Goal: Transaction & Acquisition: Purchase product/service

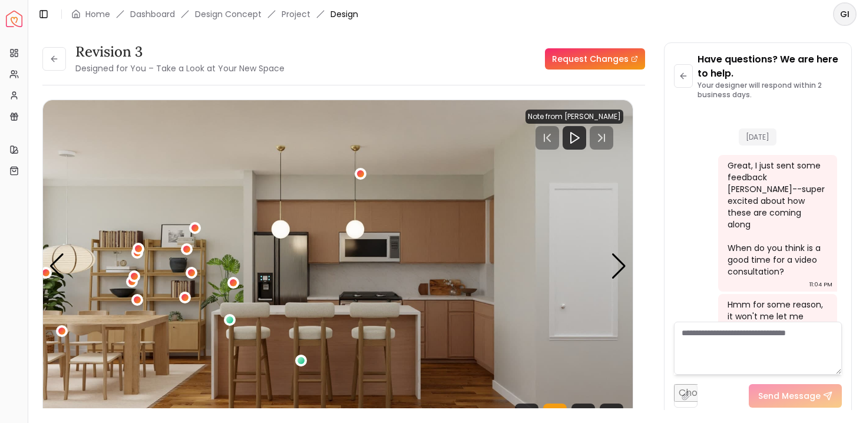
scroll to position [5063, 0]
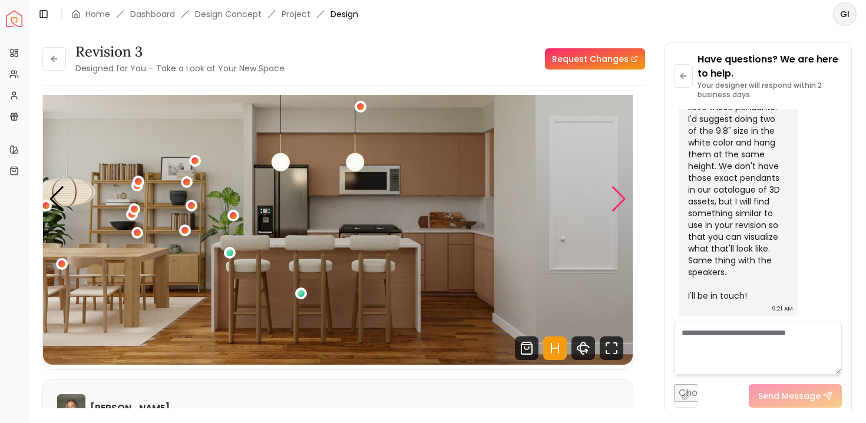
drag, startPoint x: 0, startPoint y: 0, endPoint x: 618, endPoint y: 199, distance: 649.4
click at [618, 199] on div "Next slide" at bounding box center [619, 199] width 16 height 26
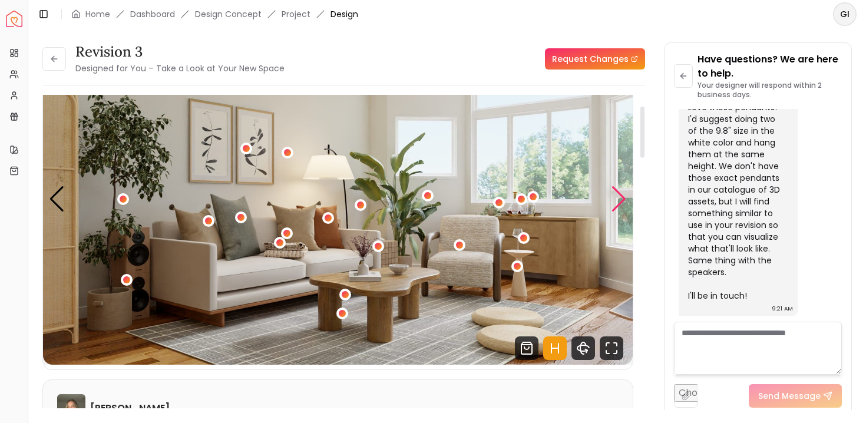
click at [618, 200] on div "Next slide" at bounding box center [619, 199] width 16 height 26
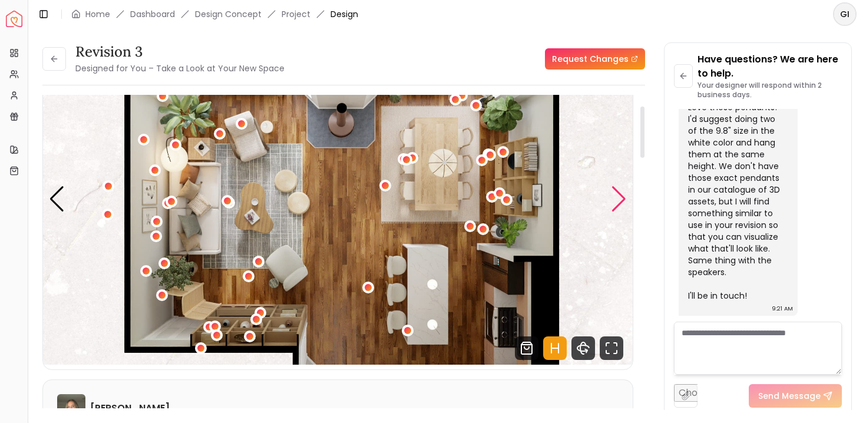
click at [618, 200] on div "Next slide" at bounding box center [619, 199] width 16 height 26
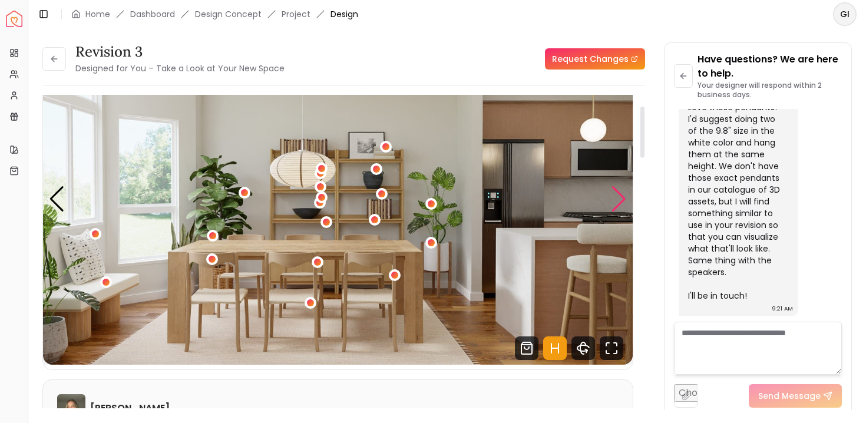
click at [618, 201] on div "Next slide" at bounding box center [619, 199] width 16 height 26
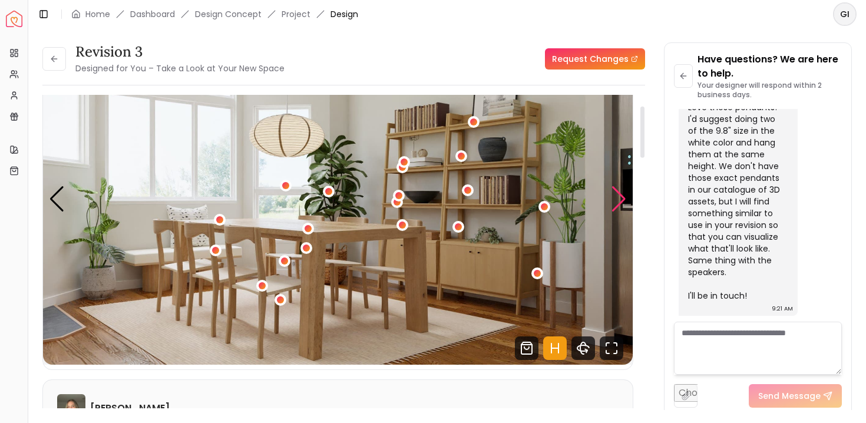
click at [618, 200] on div "Next slide" at bounding box center [619, 199] width 16 height 26
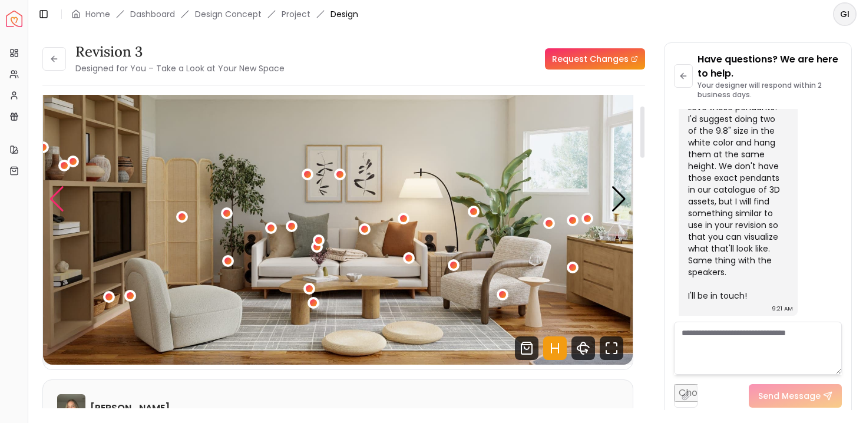
drag, startPoint x: 618, startPoint y: 201, endPoint x: 52, endPoint y: 203, distance: 565.6
click at [52, 203] on div "Previous slide" at bounding box center [57, 199] width 16 height 26
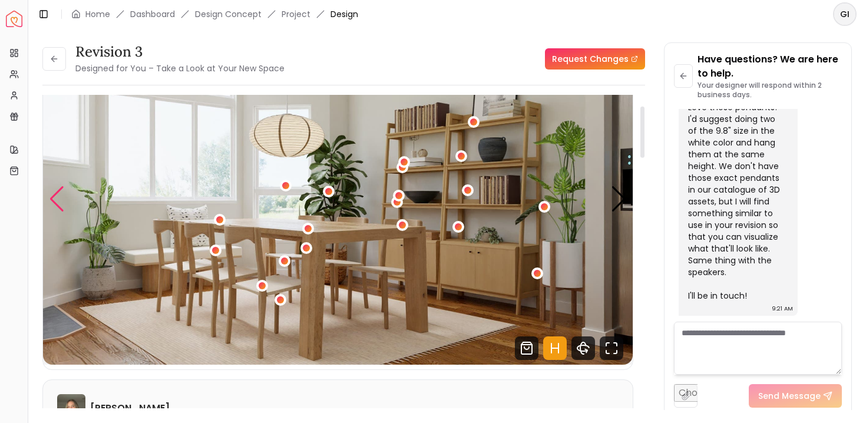
click at [52, 203] on div "Previous slide" at bounding box center [57, 199] width 16 height 26
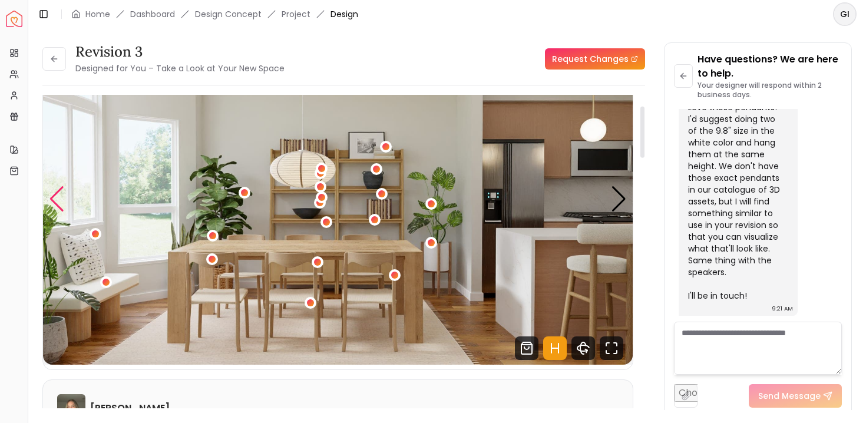
click at [52, 203] on div "Previous slide" at bounding box center [57, 199] width 16 height 26
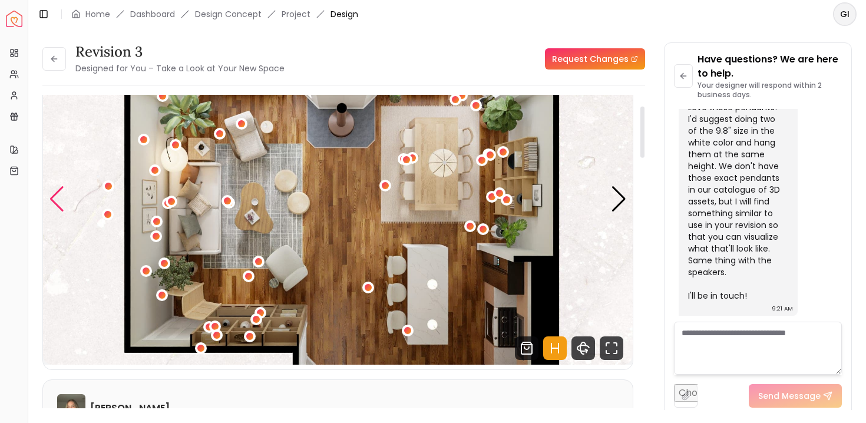
click at [52, 203] on div "Previous slide" at bounding box center [57, 199] width 16 height 26
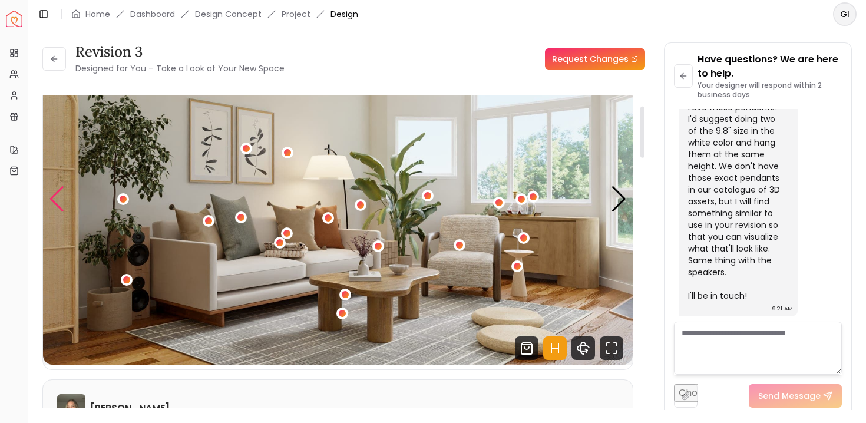
click at [52, 203] on div "Previous slide" at bounding box center [57, 199] width 16 height 26
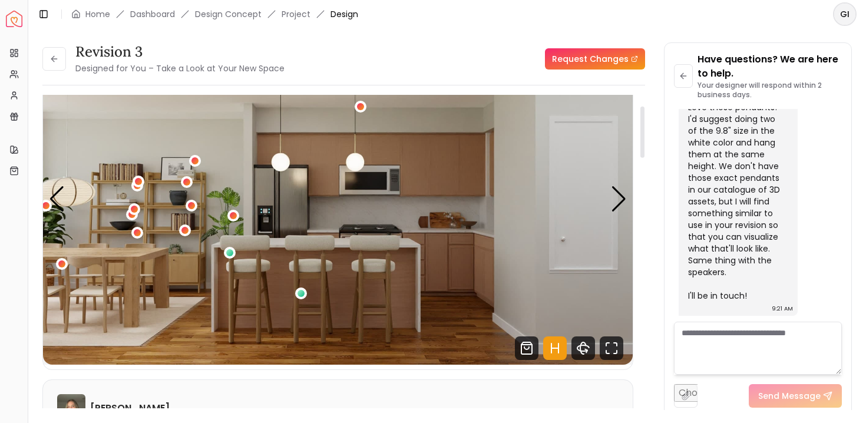
drag, startPoint x: 52, startPoint y: 203, endPoint x: 556, endPoint y: 356, distance: 526.4
click at [556, 356] on icon "Hotspots Toggle" at bounding box center [555, 348] width 24 height 24
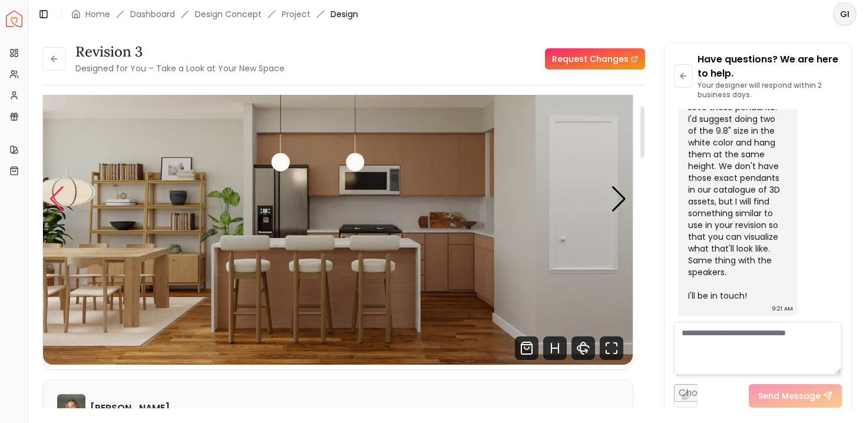
drag, startPoint x: 556, startPoint y: 356, endPoint x: 49, endPoint y: 191, distance: 533.4
click at [49, 191] on div "Previous slide" at bounding box center [57, 199] width 16 height 26
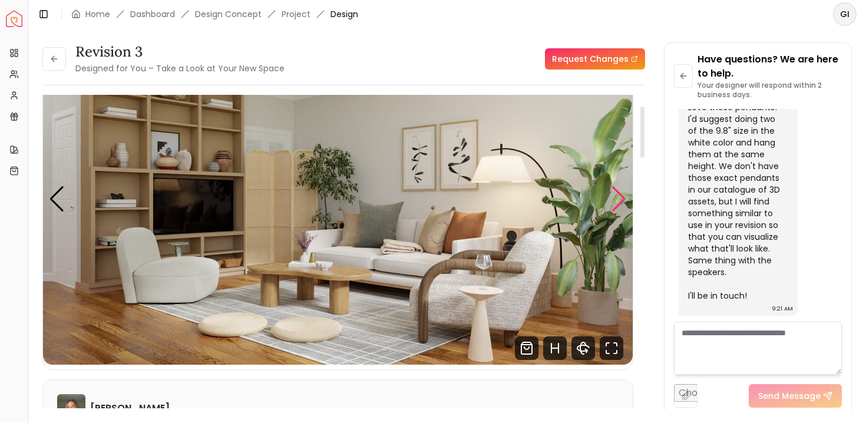
drag, startPoint x: 49, startPoint y: 191, endPoint x: 615, endPoint y: 206, distance: 565.8
click at [615, 206] on div "Next slide" at bounding box center [619, 199] width 16 height 26
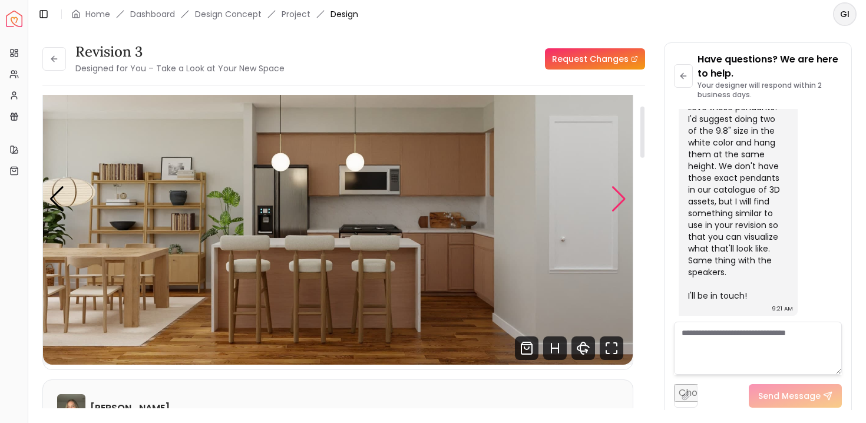
click at [608, 192] on img "3 / 7" at bounding box center [338, 199] width 590 height 332
drag, startPoint x: 615, startPoint y: 206, endPoint x: 617, endPoint y: 196, distance: 10.4
click at [617, 196] on div "Next slide" at bounding box center [619, 199] width 16 height 26
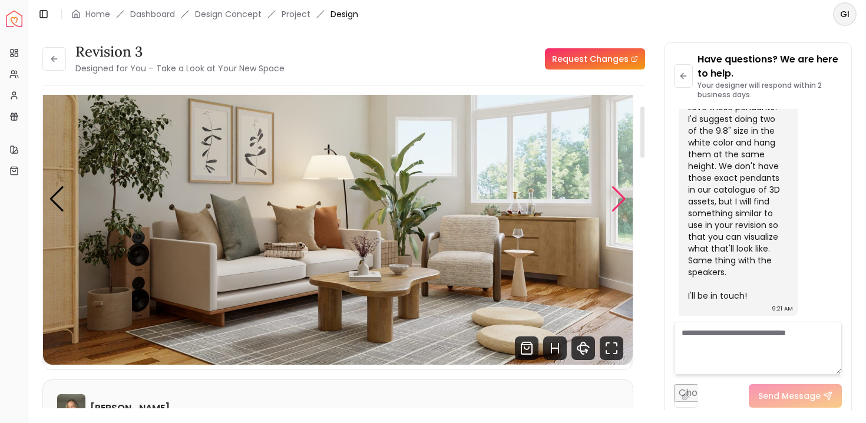
click at [617, 196] on div "Next slide" at bounding box center [619, 199] width 16 height 26
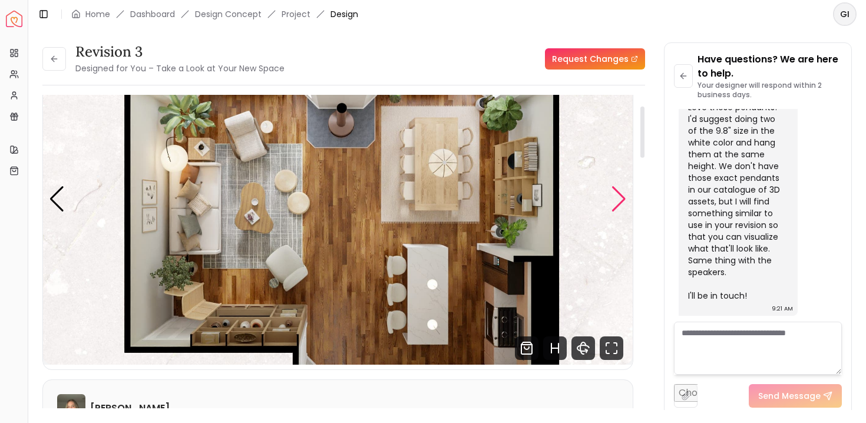
click at [617, 196] on div "Next slide" at bounding box center [619, 199] width 16 height 26
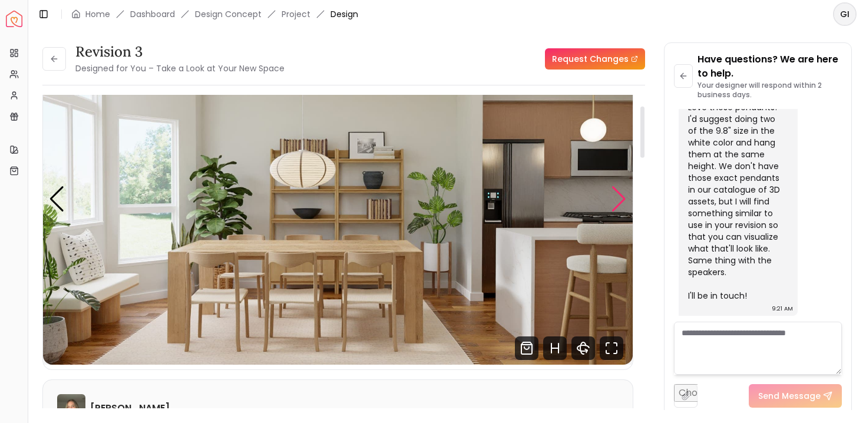
click at [617, 196] on div "Next slide" at bounding box center [619, 199] width 16 height 26
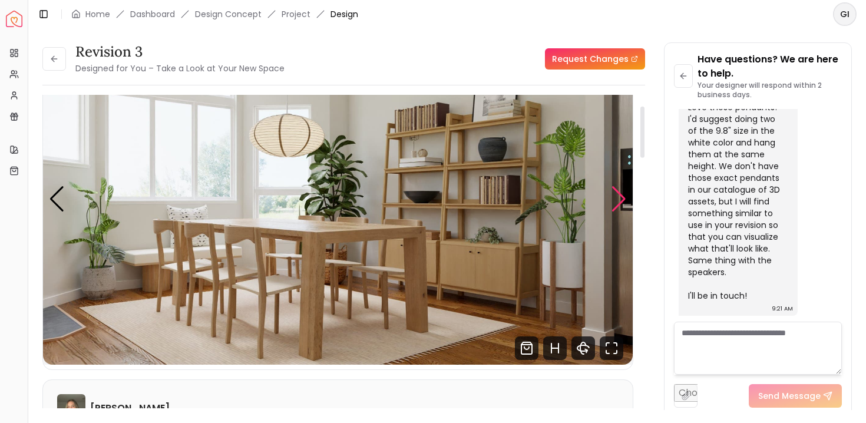
click at [617, 196] on div "Next slide" at bounding box center [619, 199] width 16 height 26
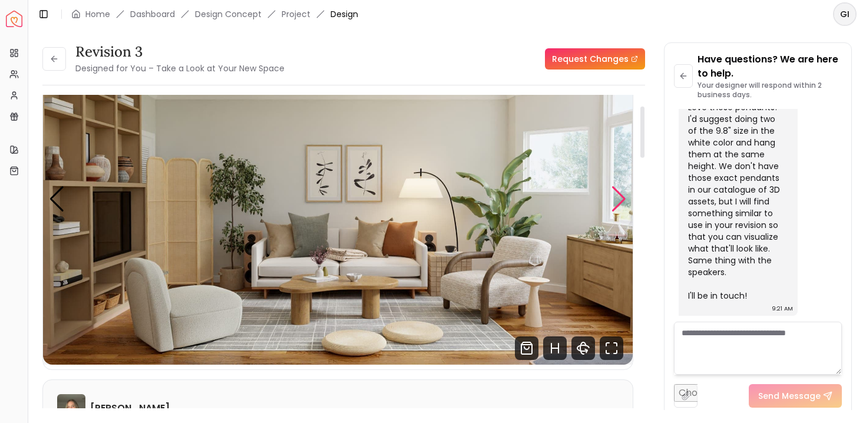
click at [617, 196] on div "Next slide" at bounding box center [619, 199] width 16 height 26
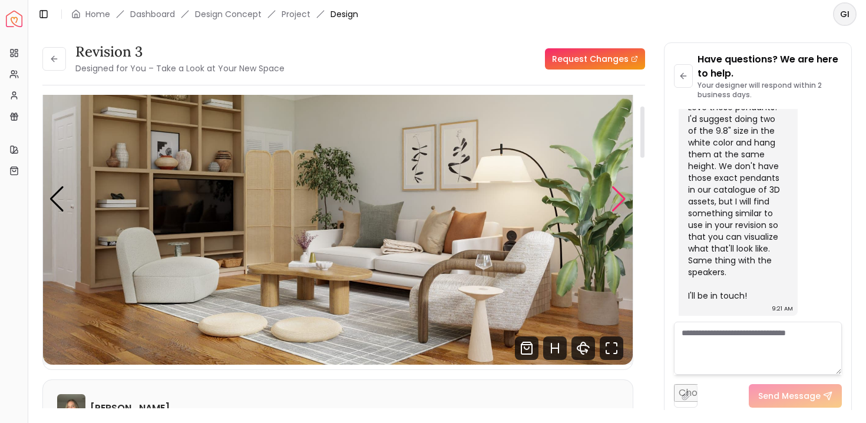
click at [553, 348] on icon "Hotspots Toggle" at bounding box center [554, 348] width 7 height 0
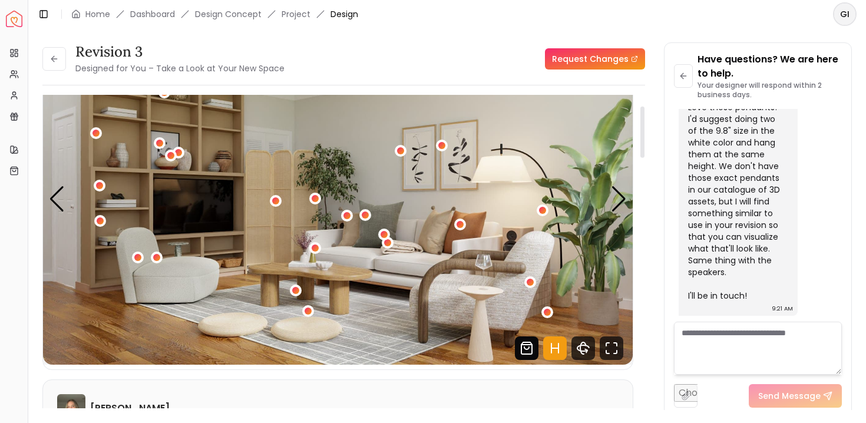
drag, startPoint x: 617, startPoint y: 196, endPoint x: 527, endPoint y: 344, distance: 173.2
click at [527, 345] on icon "Shop Products from this design" at bounding box center [526, 345] width 11 height 0
drag, startPoint x: 527, startPoint y: 344, endPoint x: 616, endPoint y: 210, distance: 160.6
click at [616, 210] on div "Next slide" at bounding box center [619, 199] width 16 height 26
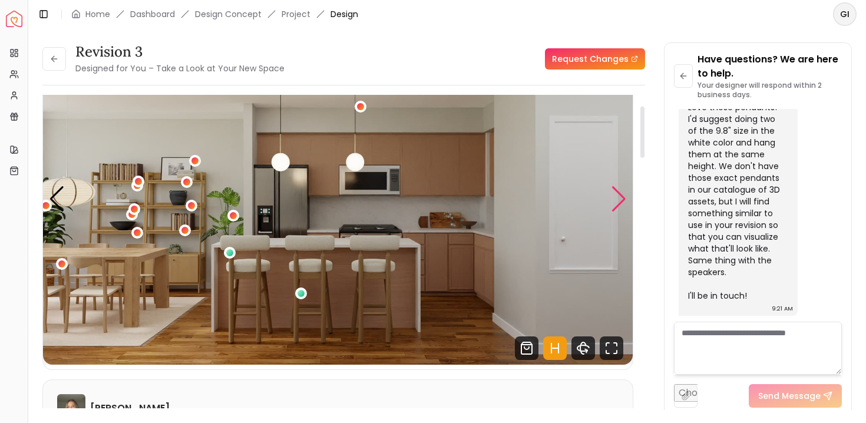
click at [616, 210] on div "Next slide" at bounding box center [619, 199] width 16 height 26
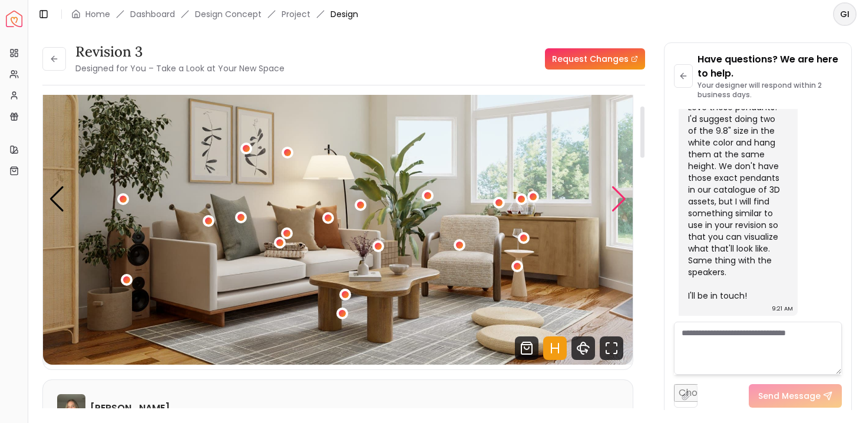
click at [616, 210] on div "Next slide" at bounding box center [619, 199] width 16 height 26
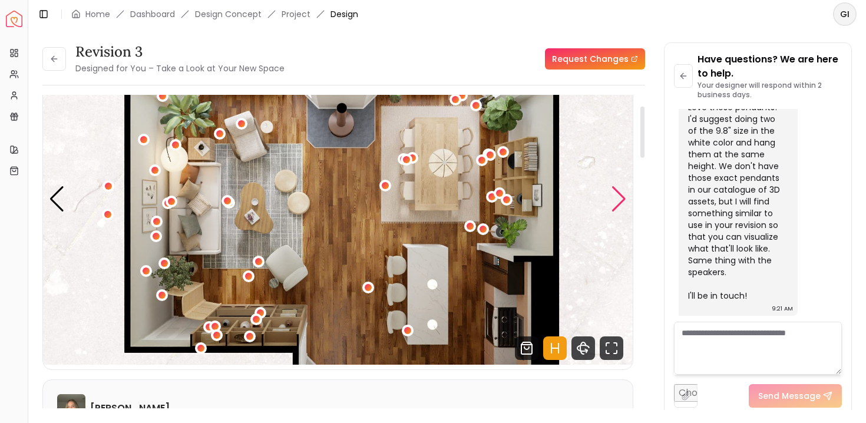
click at [616, 210] on div "Next slide" at bounding box center [619, 199] width 16 height 26
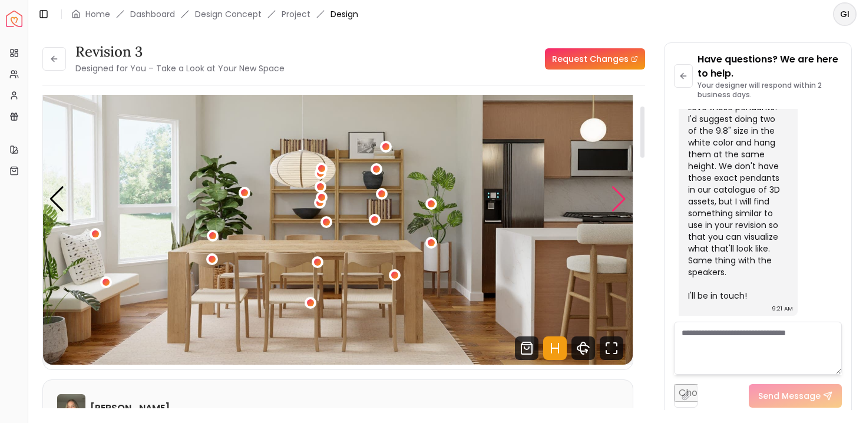
click at [311, 303] on div "6 / 7" at bounding box center [310, 302] width 7 height 7
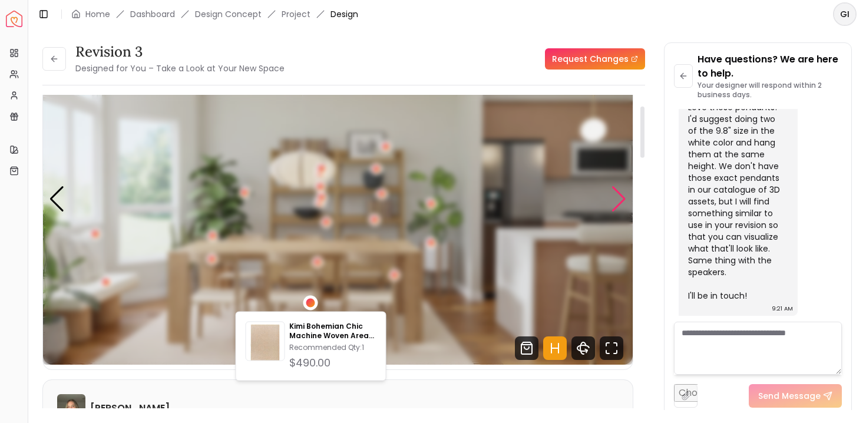
click at [322, 344] on p "Recommended Qty: 1" at bounding box center [332, 347] width 87 height 9
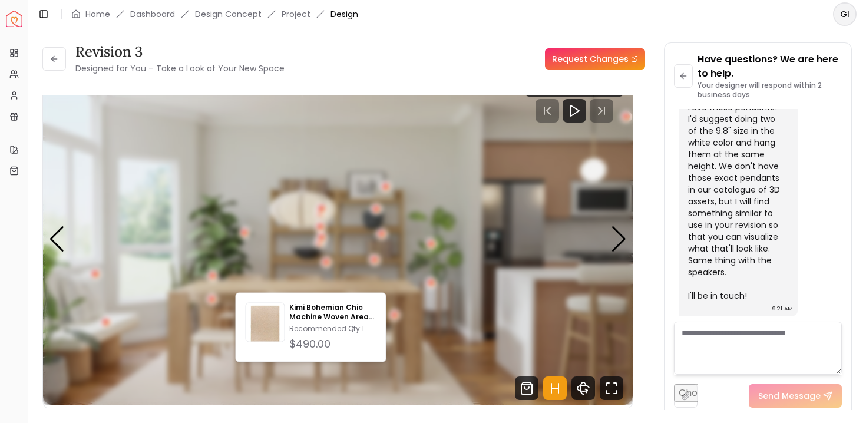
scroll to position [0, 0]
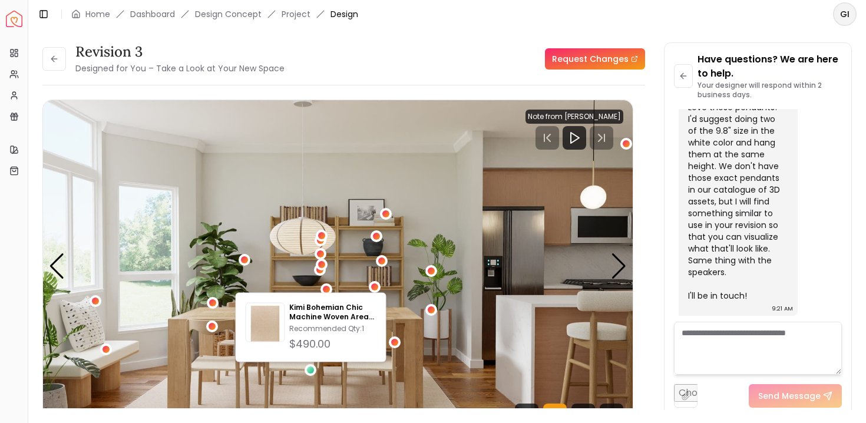
click at [387, 74] on div "Revision 3 Designed for You – Take a Look at Your New Space Request Changes" at bounding box center [343, 58] width 603 height 33
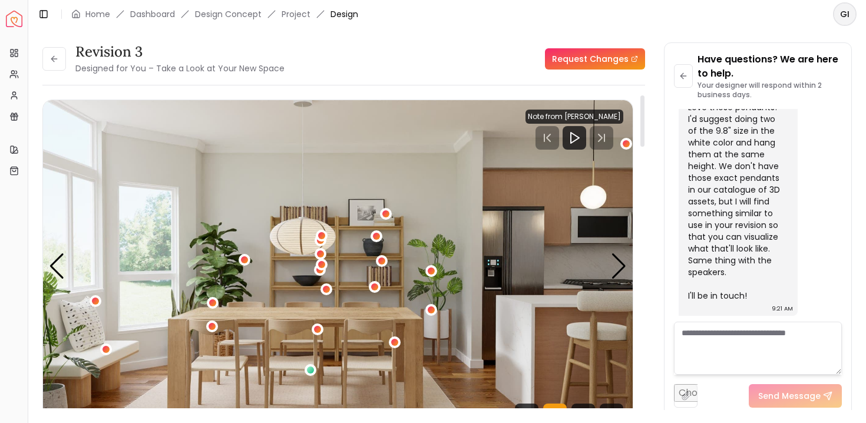
click at [55, 263] on div "Previous slide" at bounding box center [57, 266] width 16 height 26
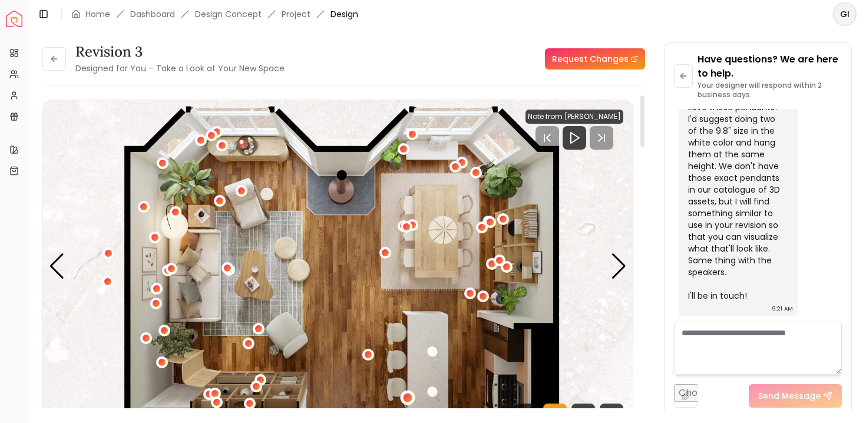
click at [408, 394] on div "5 / 7" at bounding box center [407, 397] width 9 height 9
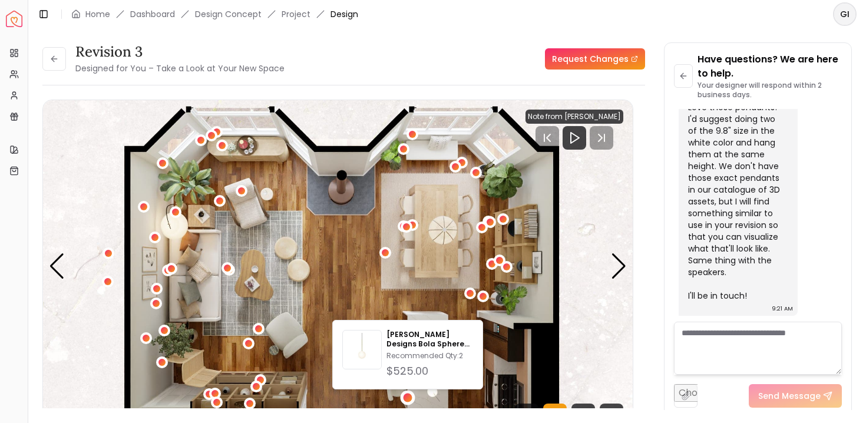
click at [397, 309] on img "5 / 7" at bounding box center [338, 266] width 590 height 332
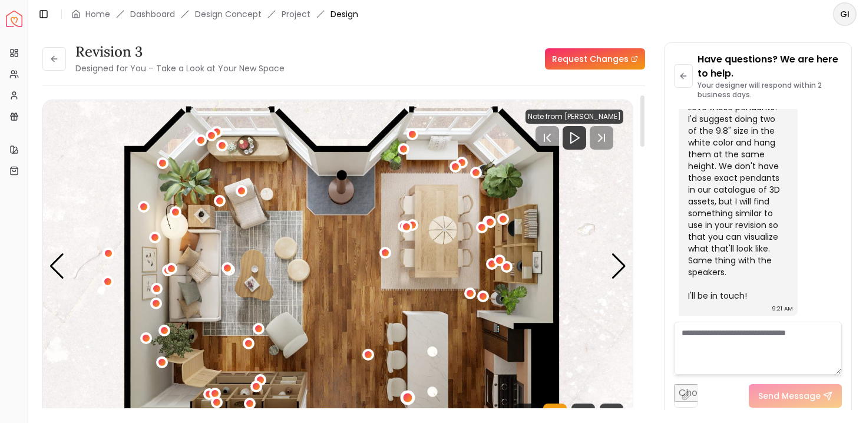
click at [372, 352] on div "5 / 7" at bounding box center [368, 355] width 12 height 12
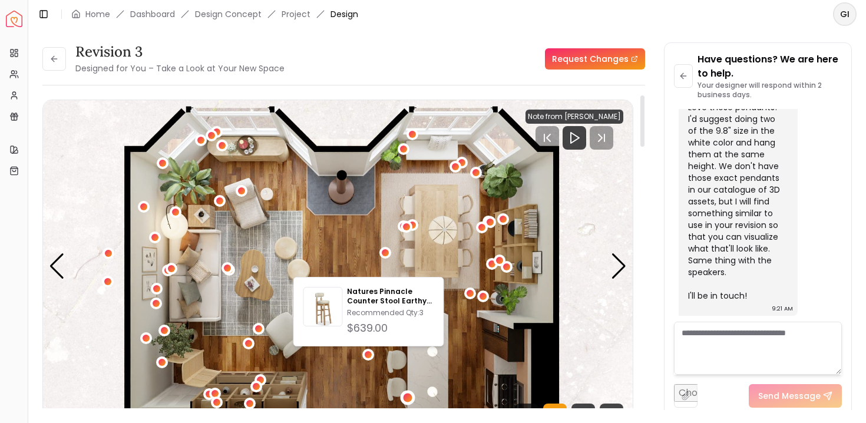
click at [460, 311] on img "5 / 7" at bounding box center [338, 266] width 590 height 332
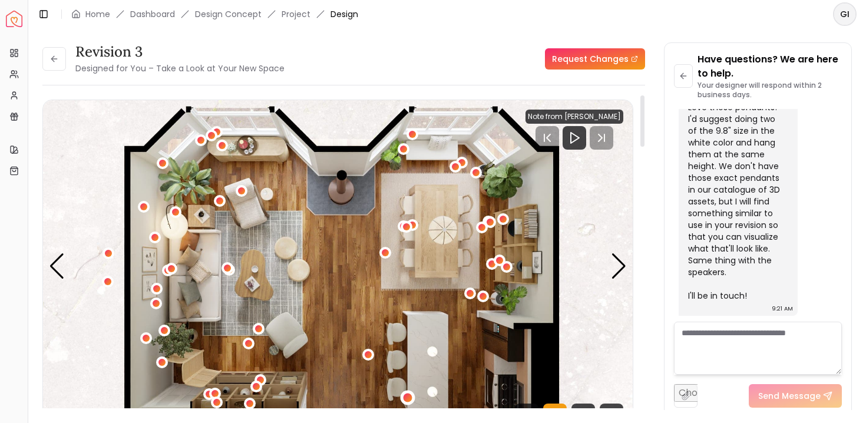
click at [367, 354] on div "5 / 7" at bounding box center [368, 354] width 7 height 7
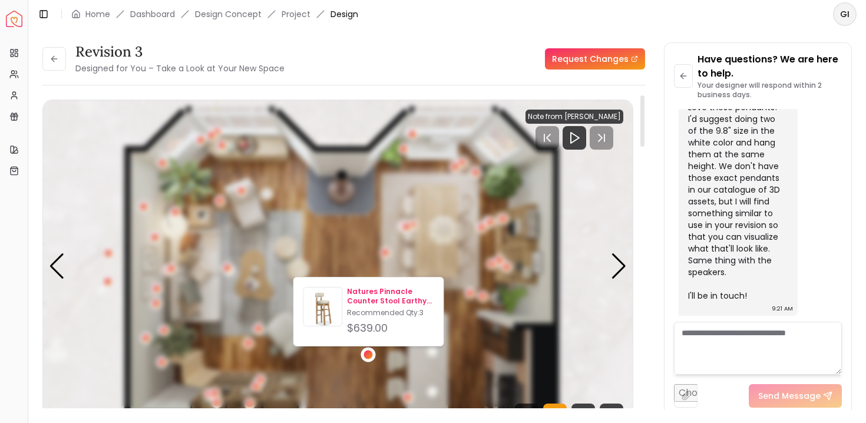
drag, startPoint x: 408, startPoint y: 394, endPoint x: 385, endPoint y: 328, distance: 70.4
click at [385, 328] on div "$639.00" at bounding box center [390, 328] width 87 height 16
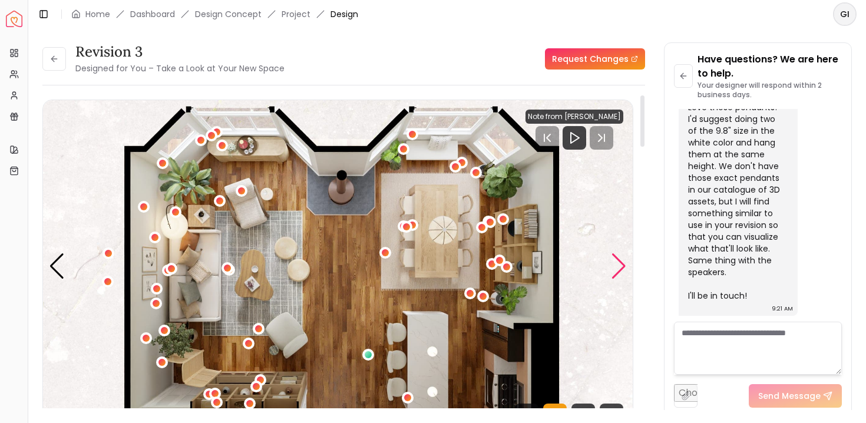
drag, startPoint x: 385, startPoint y: 328, endPoint x: 623, endPoint y: 266, distance: 245.2
click at [623, 266] on div "Next slide" at bounding box center [619, 266] width 16 height 26
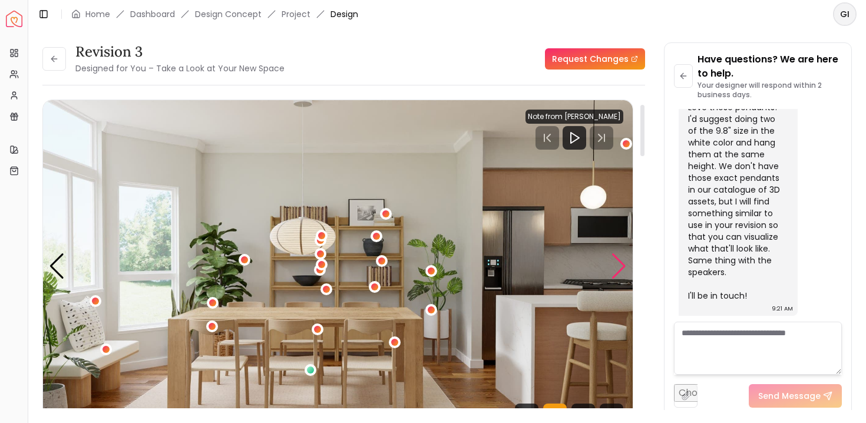
scroll to position [74, 0]
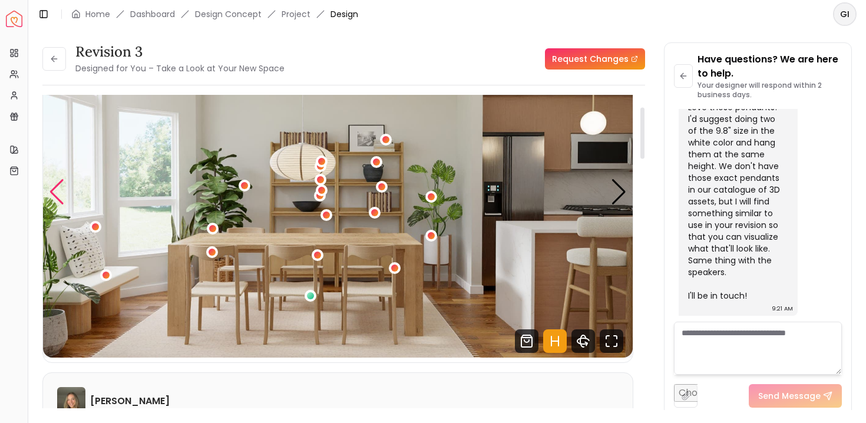
drag, startPoint x: 623, startPoint y: 266, endPoint x: 62, endPoint y: 197, distance: 565.2
click at [62, 197] on div "Previous slide" at bounding box center [57, 192] width 16 height 26
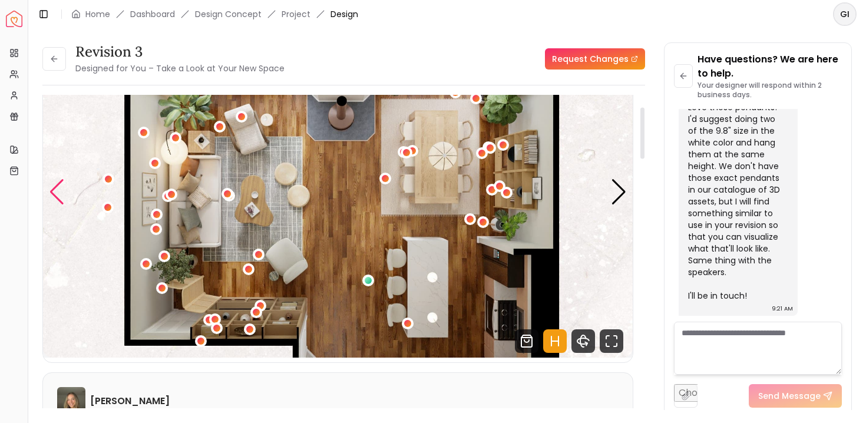
click at [615, 202] on div "Next slide" at bounding box center [619, 192] width 16 height 26
